Goal: Transaction & Acquisition: Purchase product/service

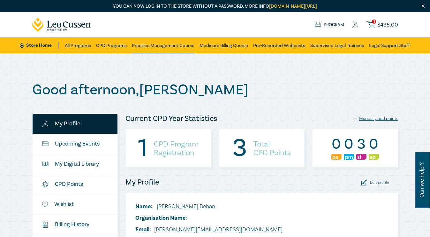
click at [152, 42] on link "Practice Management Course" at bounding box center [163, 45] width 63 height 16
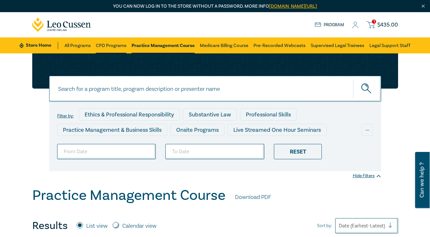
click at [119, 46] on link "CPD Programs" at bounding box center [111, 45] width 31 height 16
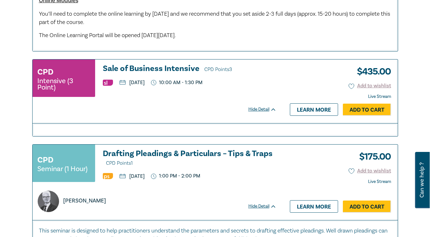
scroll to position [1065, 0]
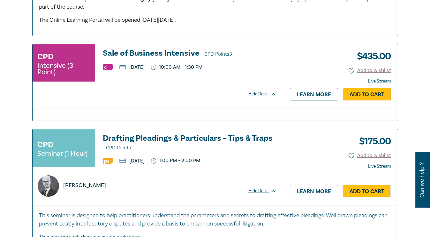
click at [364, 93] on link "Add to Cart" at bounding box center [367, 94] width 48 height 12
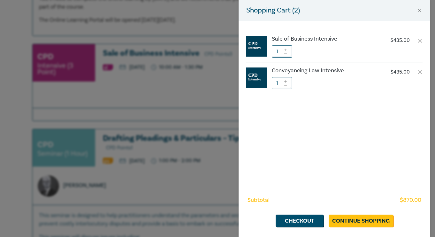
click at [181, 138] on div "Shopping Cart ( 2 ) Sale of Business Intensive $ 435.00 1 Conveyancing Law Inte…" at bounding box center [217, 118] width 435 height 237
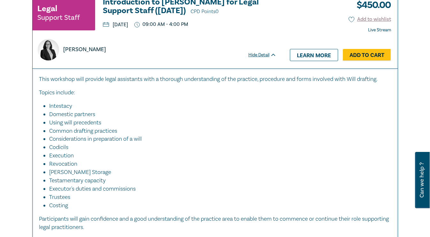
scroll to position [1331, 0]
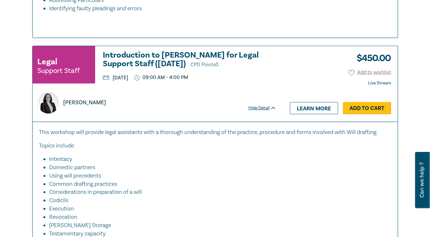
click at [369, 109] on link "Add to Cart" at bounding box center [367, 108] width 48 height 12
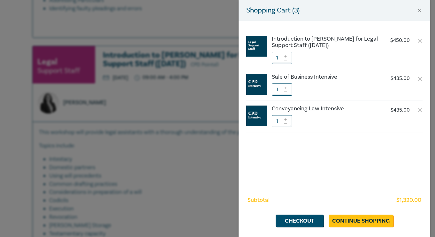
click at [171, 180] on div "Shopping Cart ( 3 ) Introduction to [PERSON_NAME] for Legal Support Staff ([DAT…" at bounding box center [217, 118] width 435 height 237
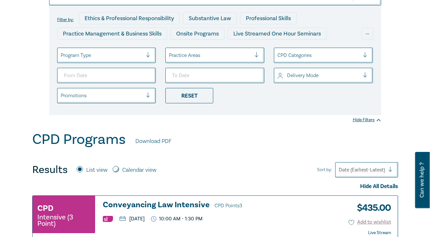
scroll to position [0, 0]
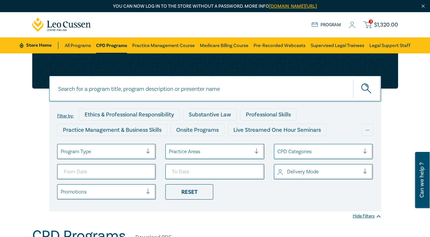
click at [388, 22] on span "$ 1,320.00" at bounding box center [386, 24] width 24 height 7
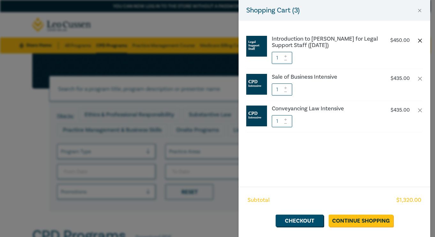
click at [420, 40] on button "button" at bounding box center [419, 40] width 5 height 5
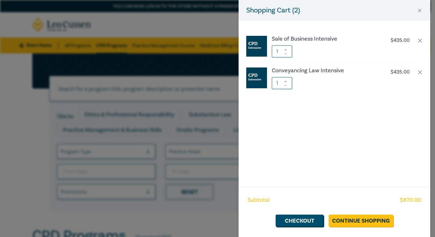
click at [27, 141] on div "Shopping Cart ( 2 ) Sale of Business Intensive $ 435.00 1 Conveyancing Law Inte…" at bounding box center [217, 118] width 435 height 237
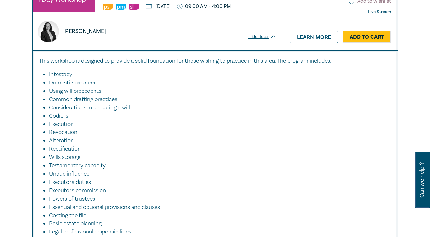
scroll to position [1863, 0]
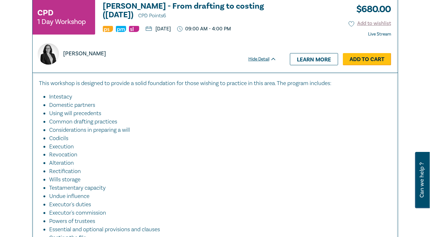
click at [365, 57] on link "Add to Cart" at bounding box center [367, 59] width 48 height 12
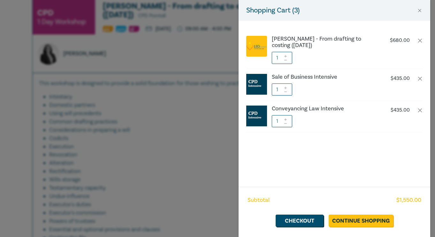
click at [186, 165] on div "Shopping Cart ( 3 ) [PERSON_NAME] - From drafting to costing ([DATE]) $ 680.00 …" at bounding box center [217, 118] width 435 height 237
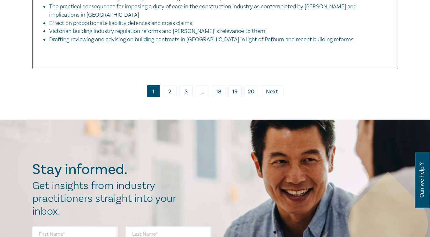
scroll to position [2981, 0]
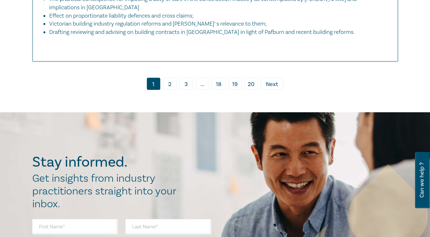
click at [169, 82] on link "2" at bounding box center [169, 84] width 13 height 12
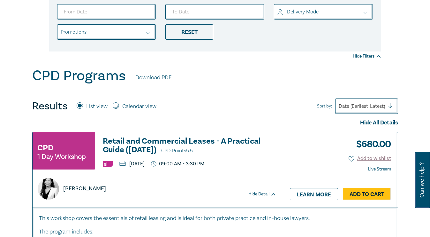
scroll to position [213, 0]
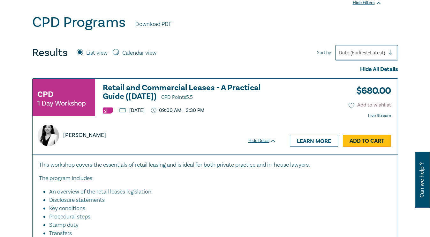
click at [354, 139] on link "Add to Cart" at bounding box center [367, 140] width 48 height 12
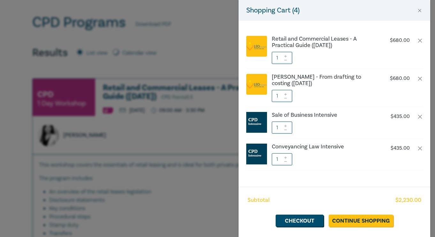
click at [190, 207] on div "Shopping Cart ( 4 ) Retail and Commercial Leases - A Practical Guide ([DATE]) $…" at bounding box center [217, 118] width 435 height 237
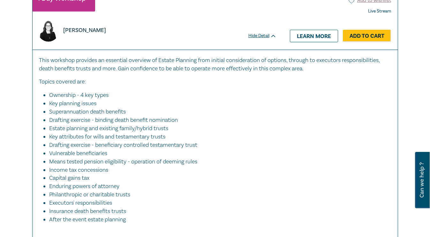
scroll to position [2236, 0]
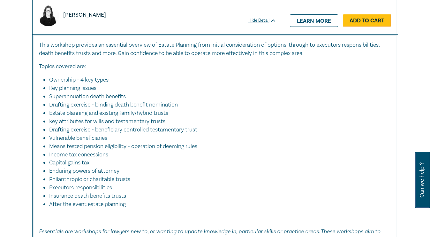
click at [368, 27] on link "Add to Cart" at bounding box center [367, 20] width 48 height 12
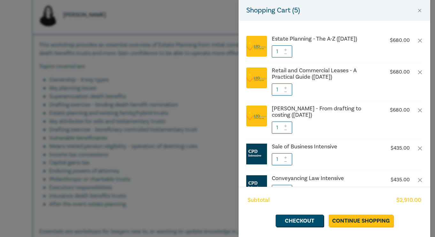
click at [199, 118] on div "Shopping Cart ( 5 ) Estate Planning - The A-Z ([DATE]) $ 680.00 1 Retail and Co…" at bounding box center [217, 118] width 435 height 237
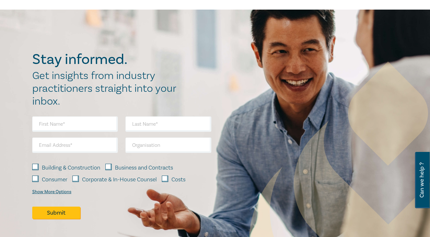
scroll to position [3300, 0]
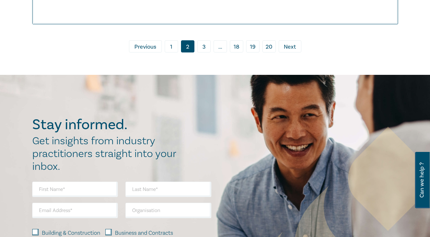
click at [204, 52] on link "3" at bounding box center [203, 46] width 13 height 12
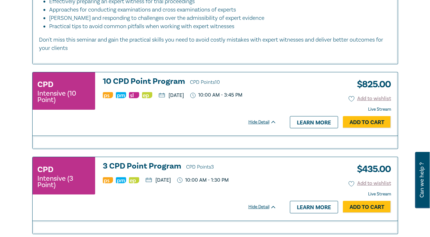
scroll to position [2129, 0]
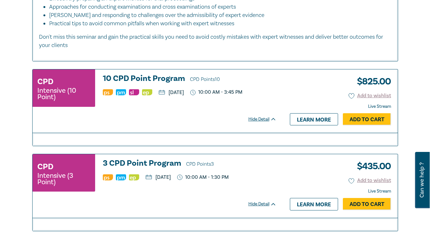
click at [258, 122] on div "Hide Detail" at bounding box center [265, 119] width 35 height 6
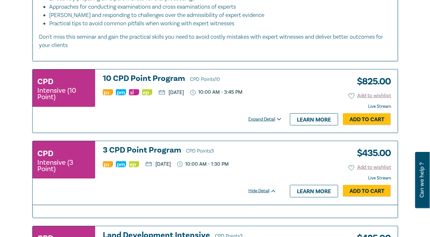
click at [258, 122] on div "Expand Detail" at bounding box center [265, 119] width 35 height 6
